Goal: Task Accomplishment & Management: Manage account settings

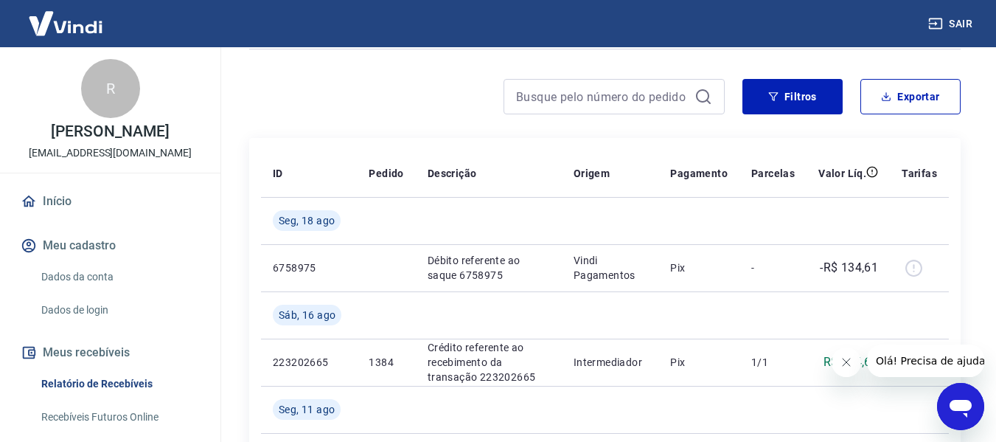
scroll to position [111, 0]
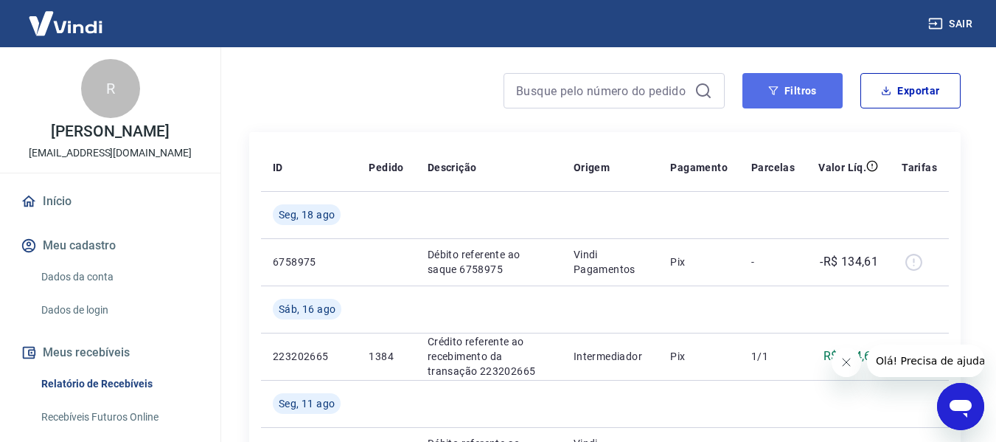
click at [772, 86] on icon "button" at bounding box center [773, 91] width 10 height 10
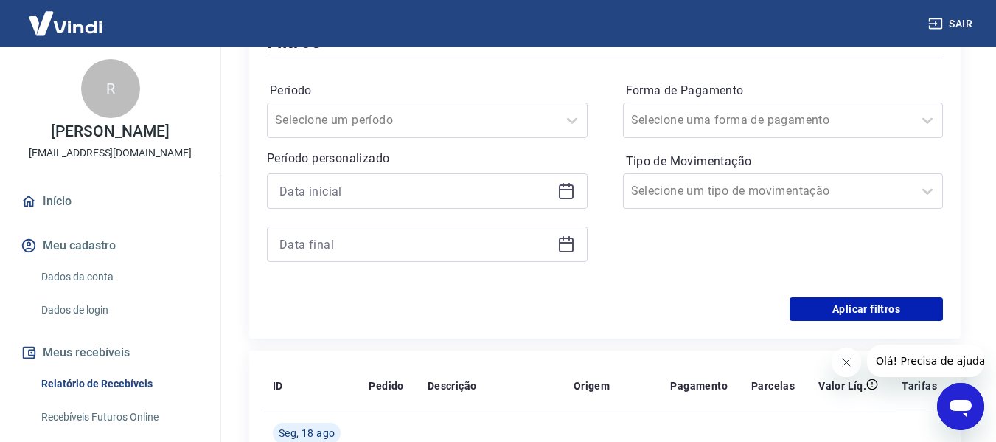
scroll to position [249, 0]
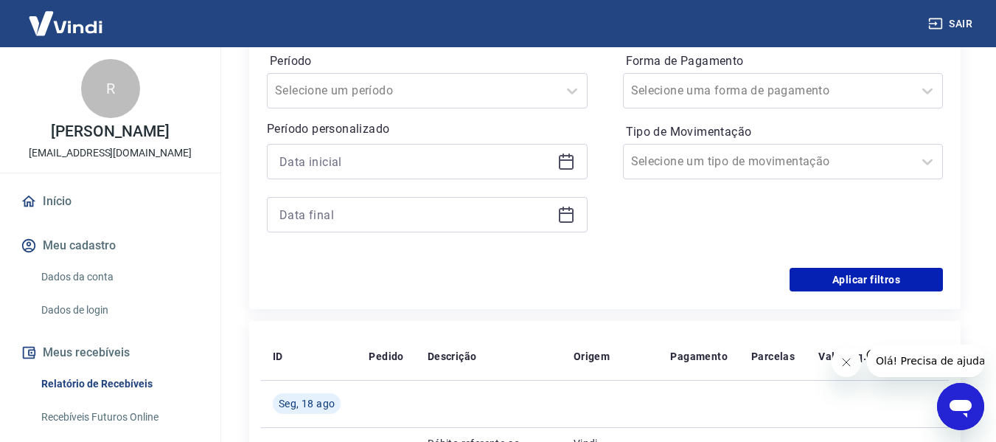
click at [566, 160] on icon at bounding box center [566, 159] width 15 height 1
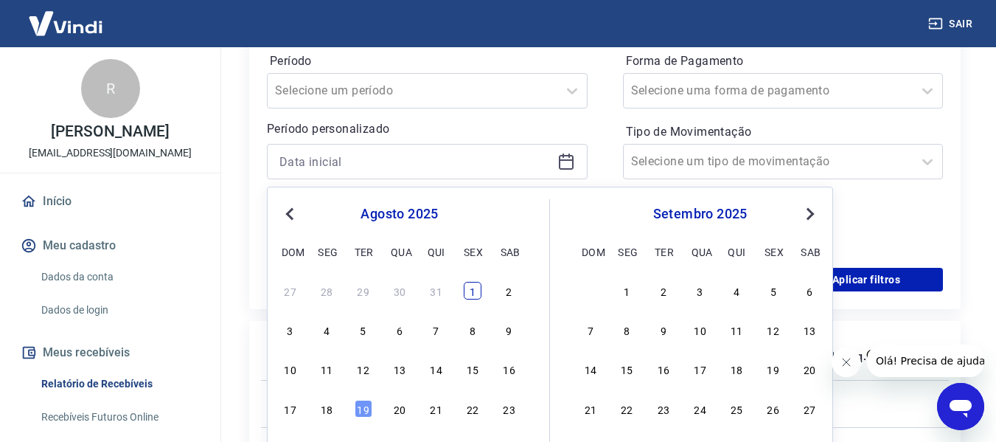
click at [471, 291] on div "1" at bounding box center [473, 291] width 18 height 18
type input "[DATE]"
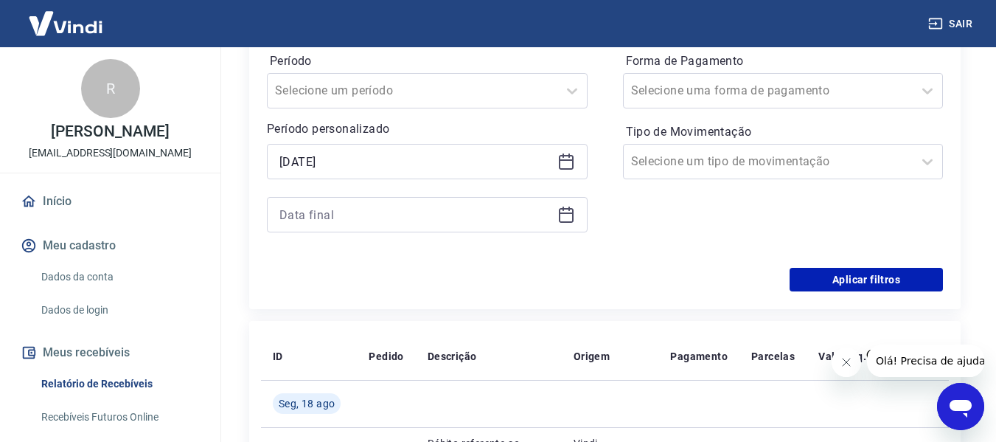
click at [574, 208] on icon at bounding box center [567, 215] width 18 height 18
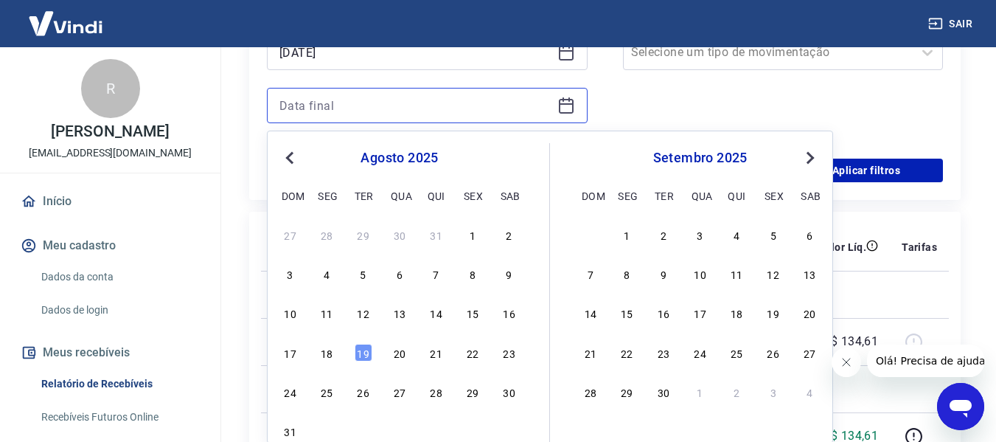
scroll to position [366, 0]
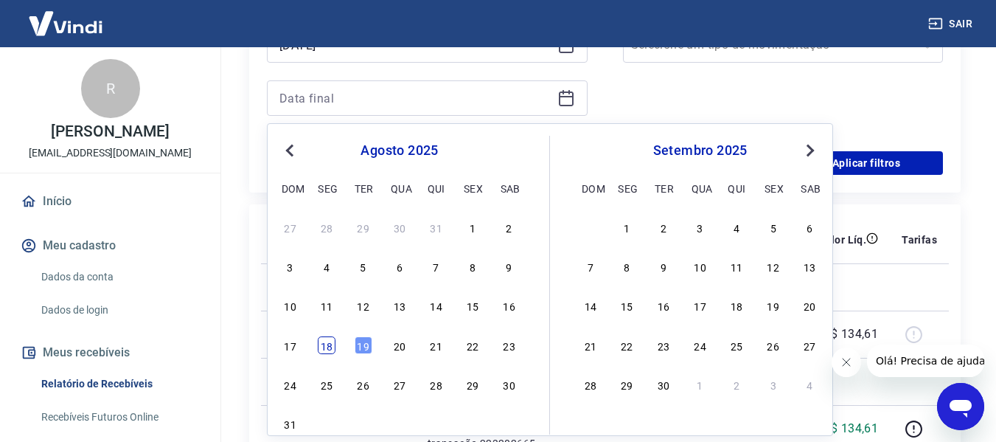
click at [336, 346] on div "18" at bounding box center [327, 345] width 18 height 18
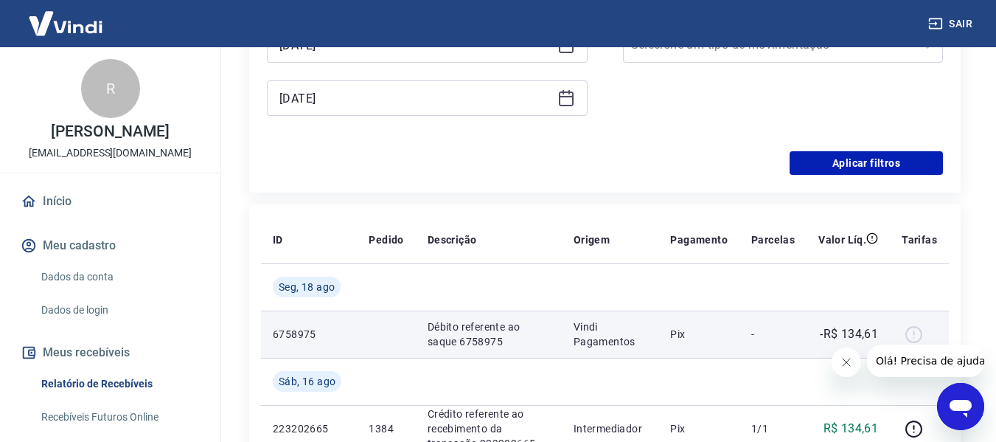
type input "[DATE]"
click at [322, 339] on p "6758975" at bounding box center [309, 334] width 72 height 15
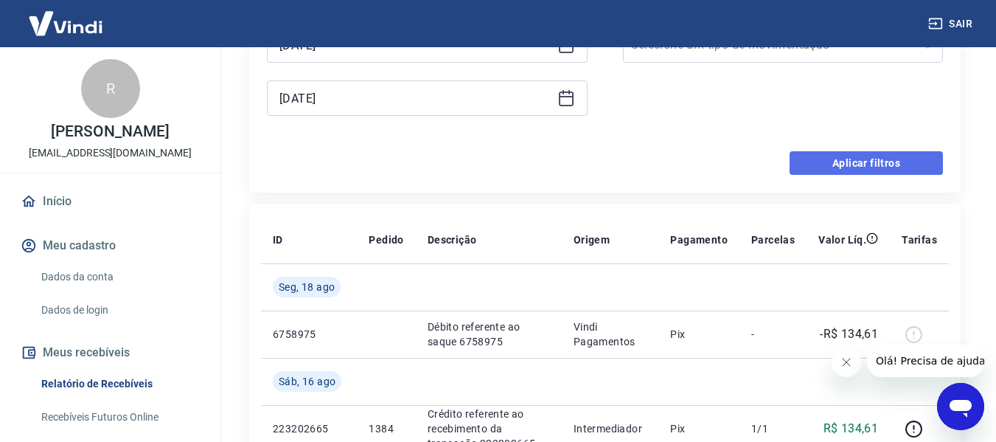
click at [842, 158] on button "Aplicar filtros" at bounding box center [866, 163] width 153 height 24
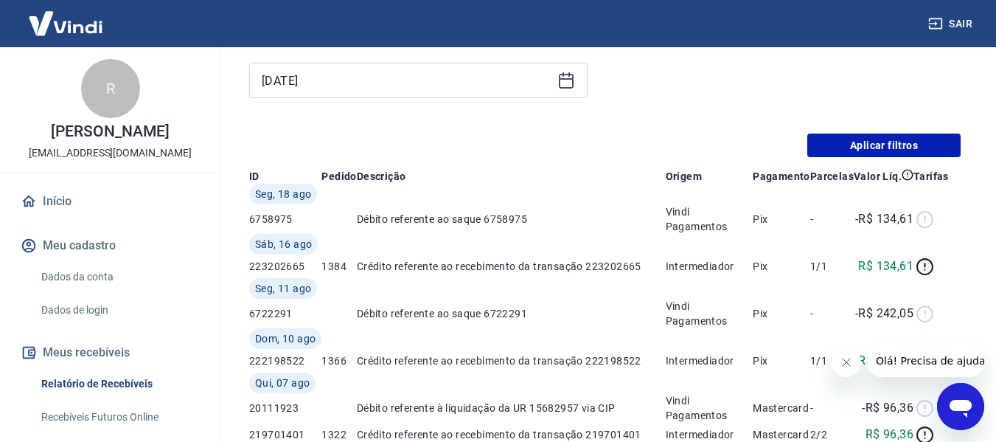
click at [996, 117] on div "Início / Meus Recebíveis / Relatório de Recebíveis Relatório de Recebíveis Saib…" at bounding box center [605, 367] width 782 height 1372
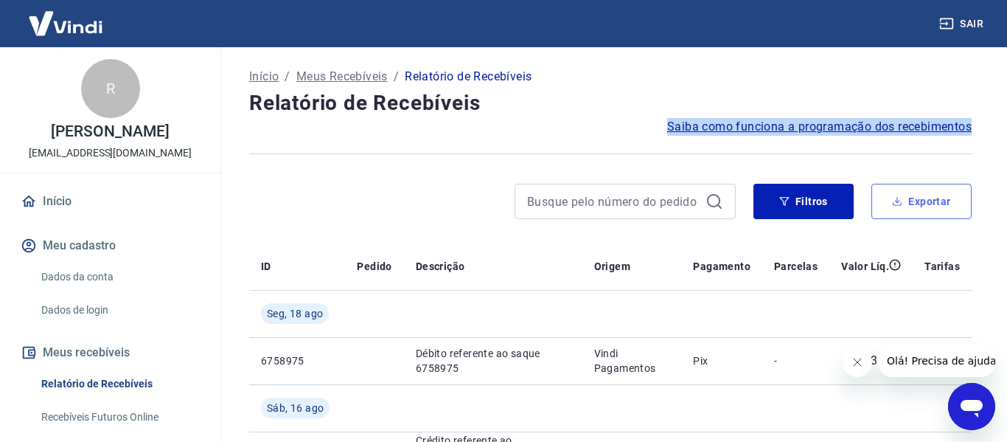
click at [921, 207] on button "Exportar" at bounding box center [922, 201] width 100 height 35
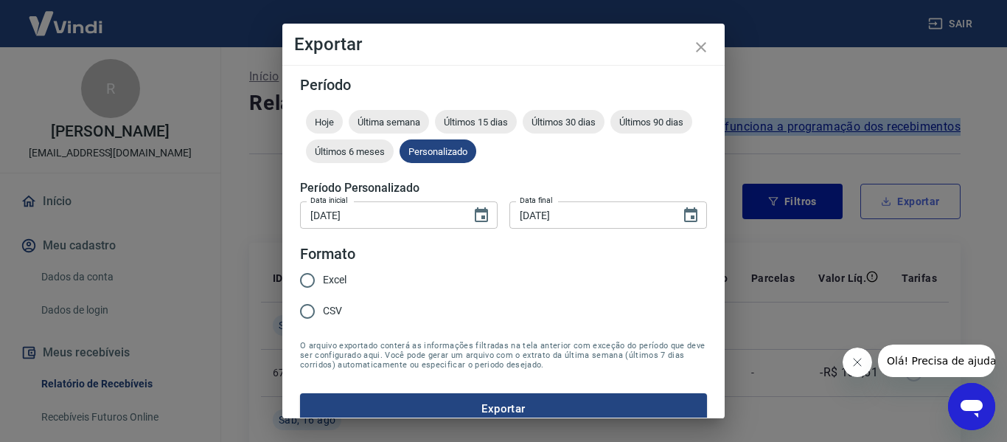
type input "[DATE]"
click at [308, 279] on input "Excel" at bounding box center [307, 280] width 31 height 31
radio input "true"
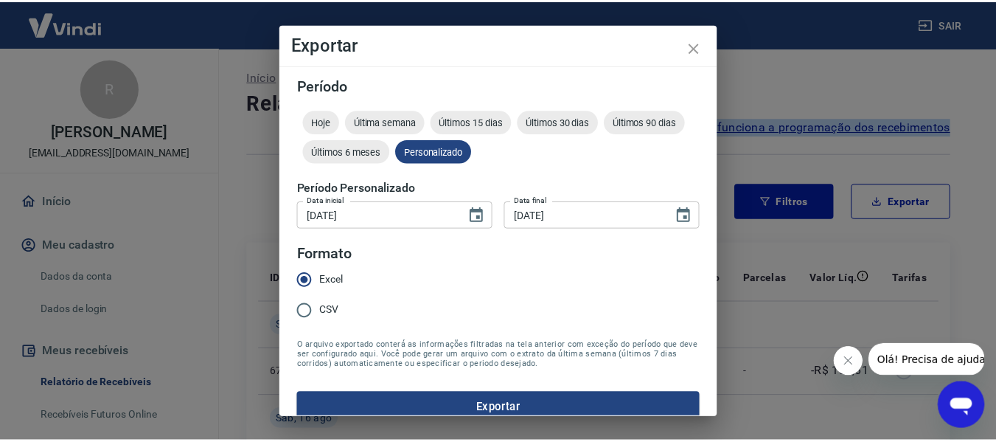
scroll to position [18, 0]
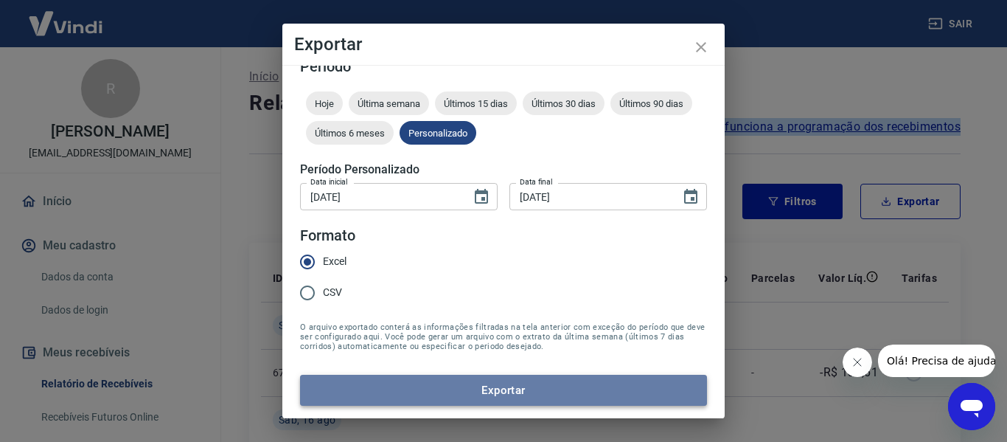
click at [558, 396] on button "Exportar" at bounding box center [503, 390] width 407 height 31
